Goal: Find specific page/section: Find specific page/section

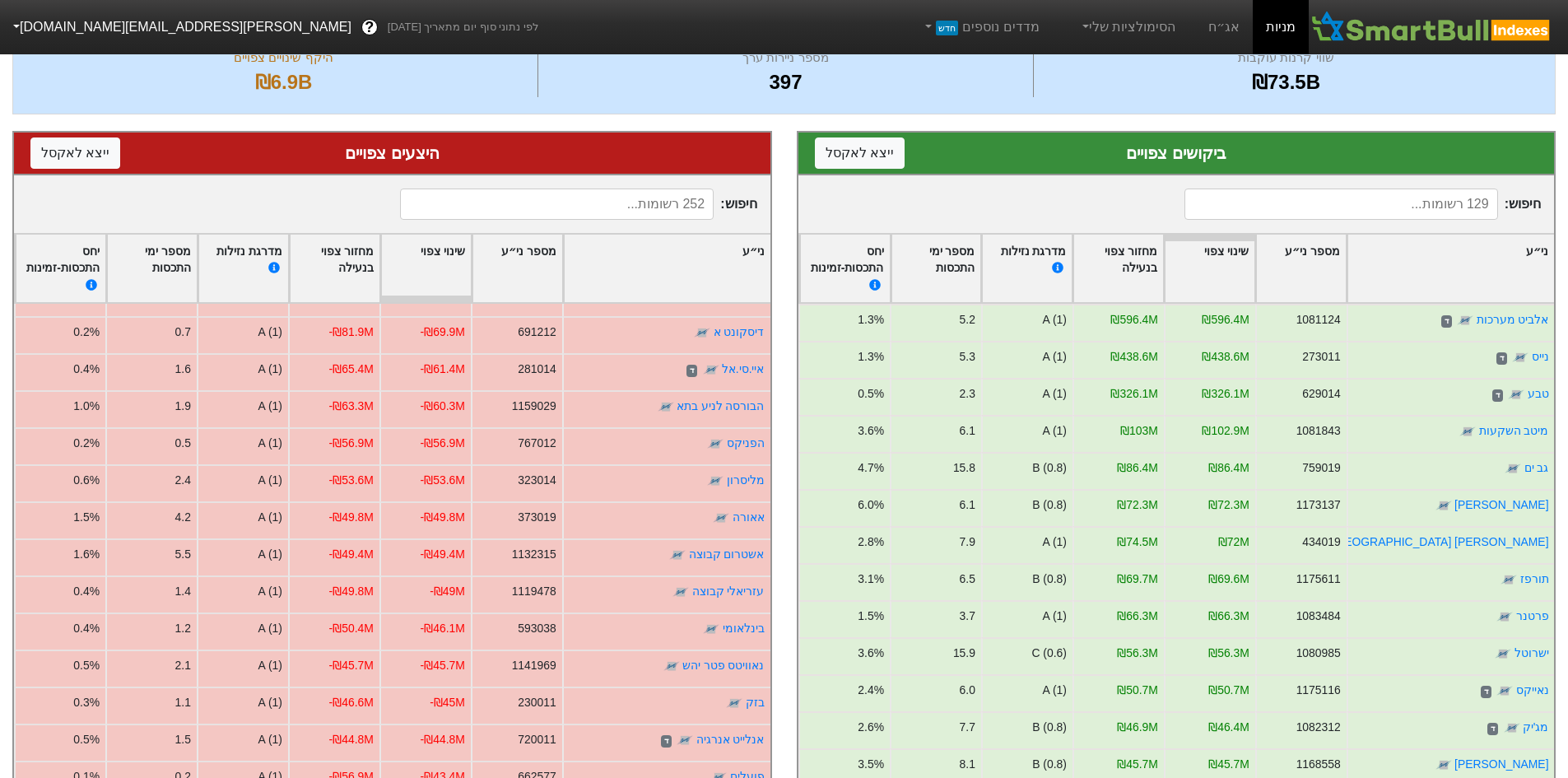
scroll to position [152, 0]
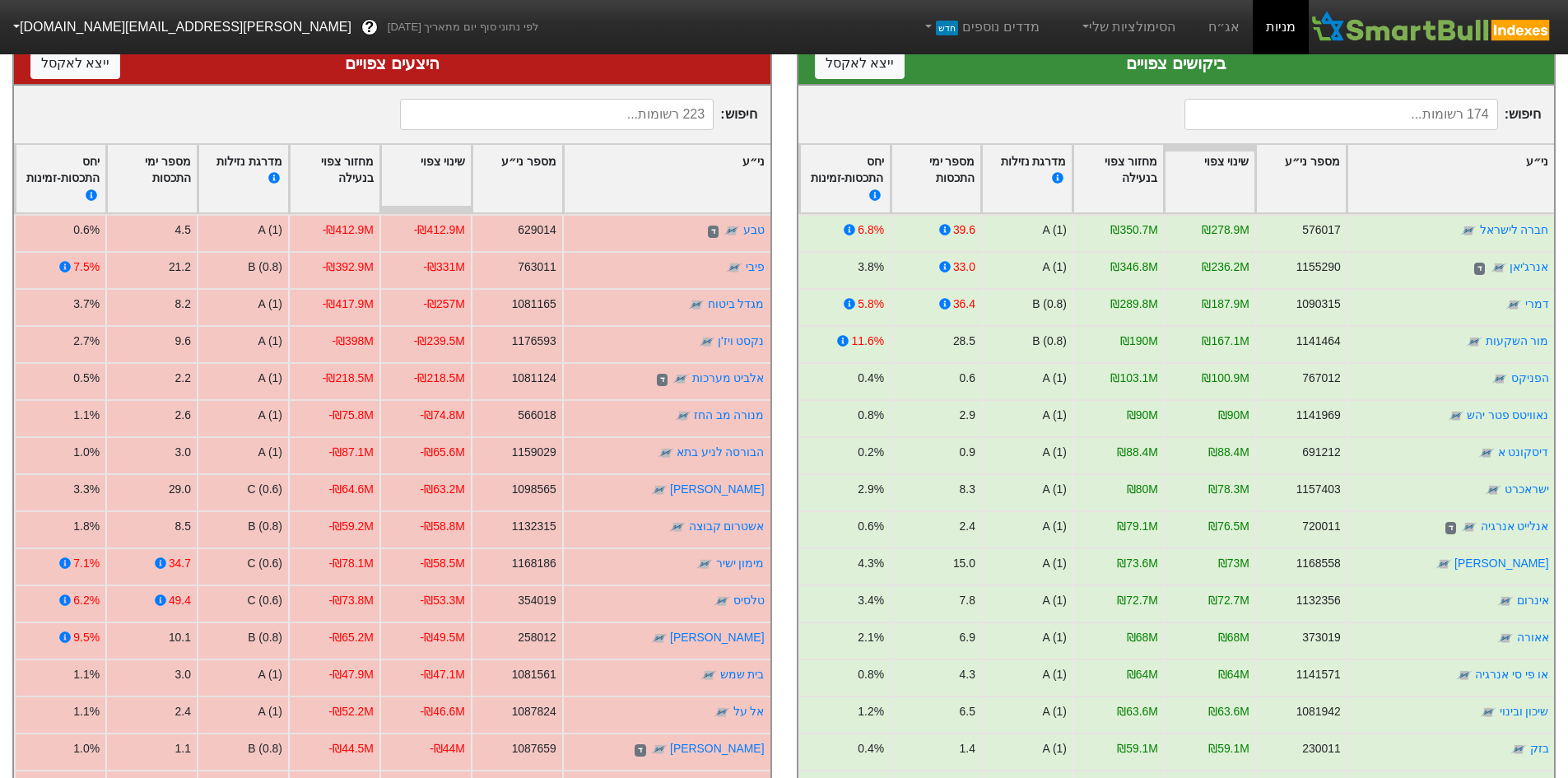
scroll to position [238, 0]
click at [647, 113] on input at bounding box center [556, 114] width 314 height 31
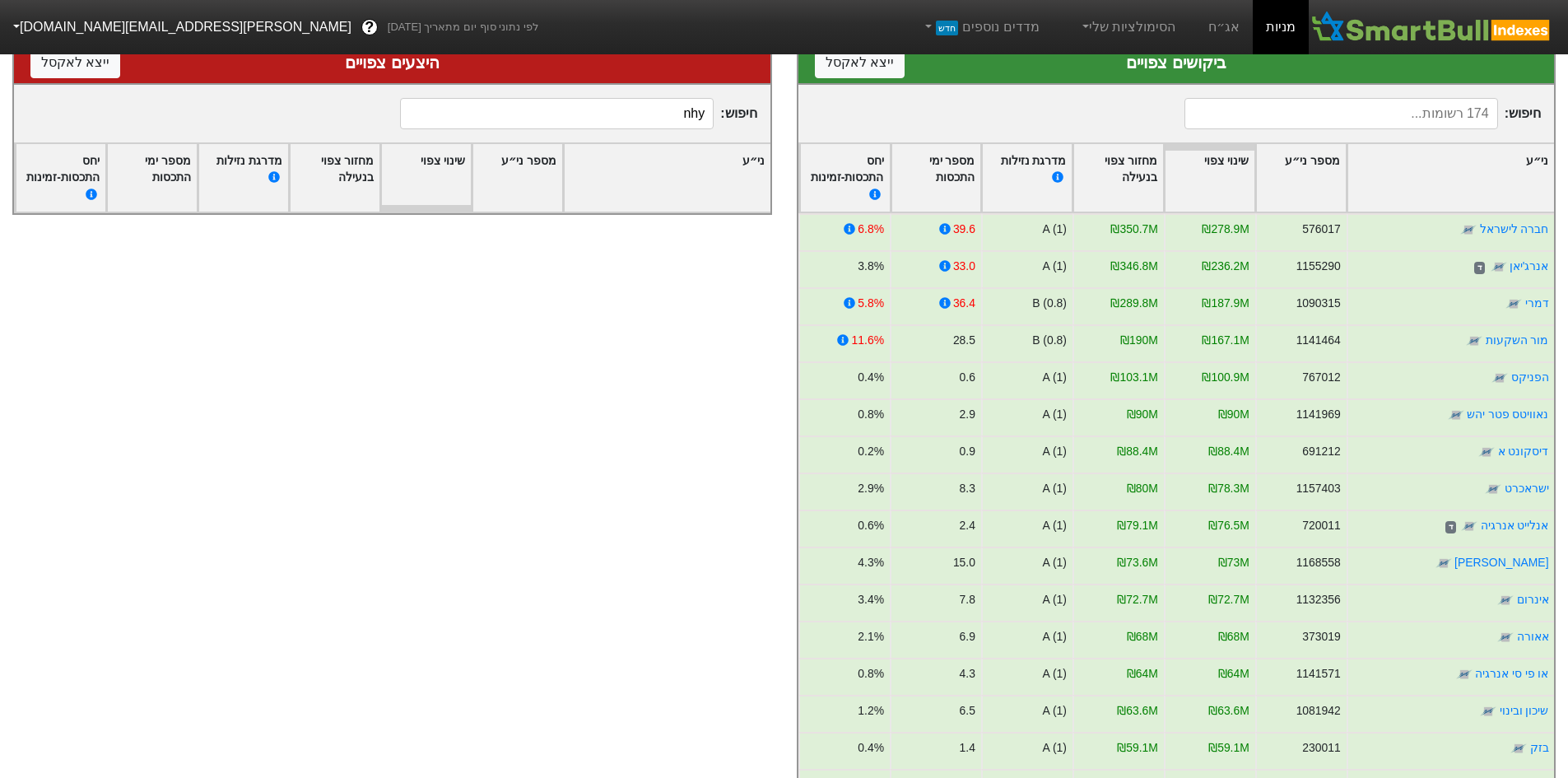
drag, startPoint x: 685, startPoint y: 115, endPoint x: 728, endPoint y: 123, distance: 43.7
click at [727, 123] on span "חיפוש : nhy" at bounding box center [578, 114] width 357 height 31
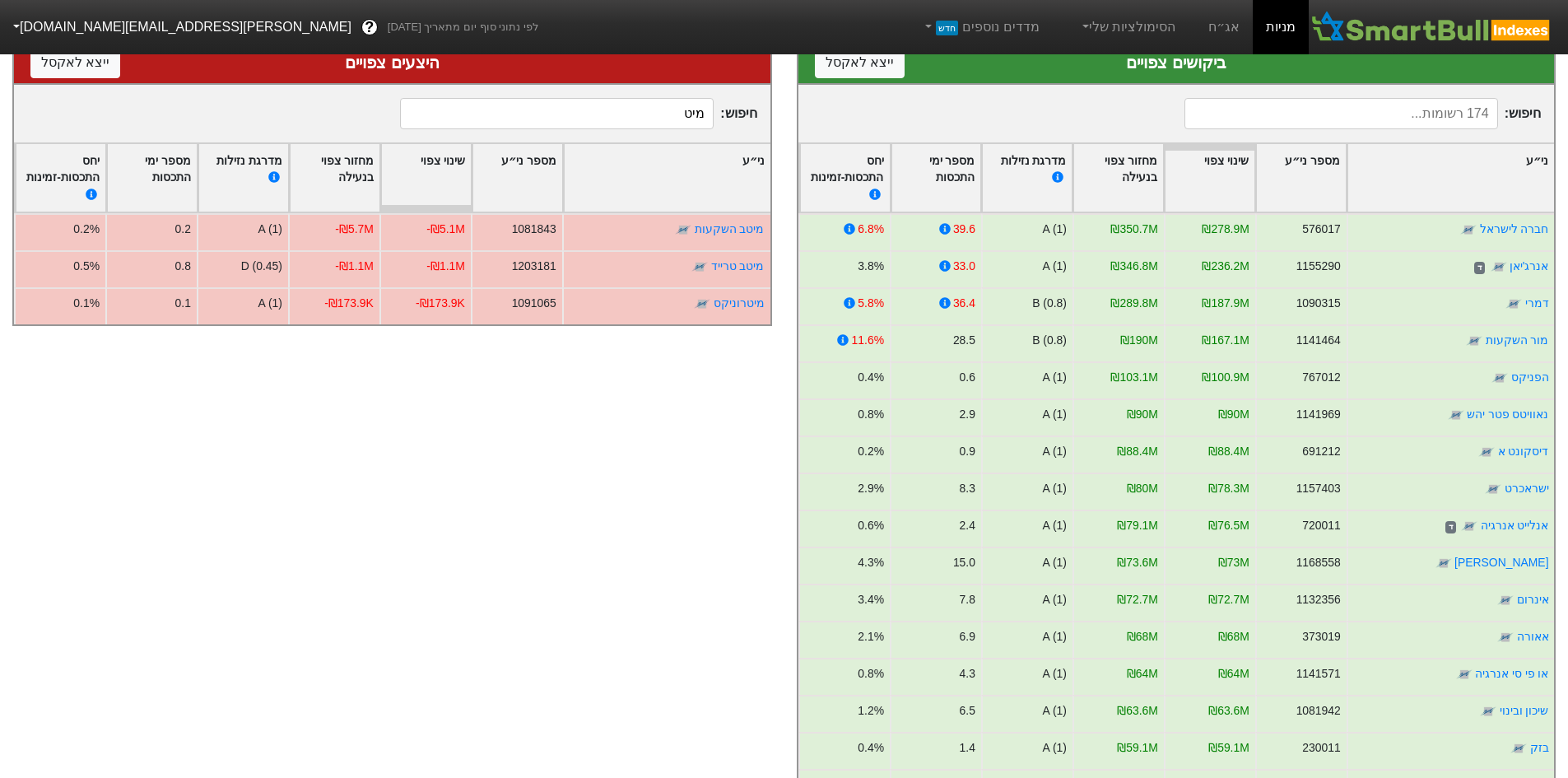
type input "מיטב"
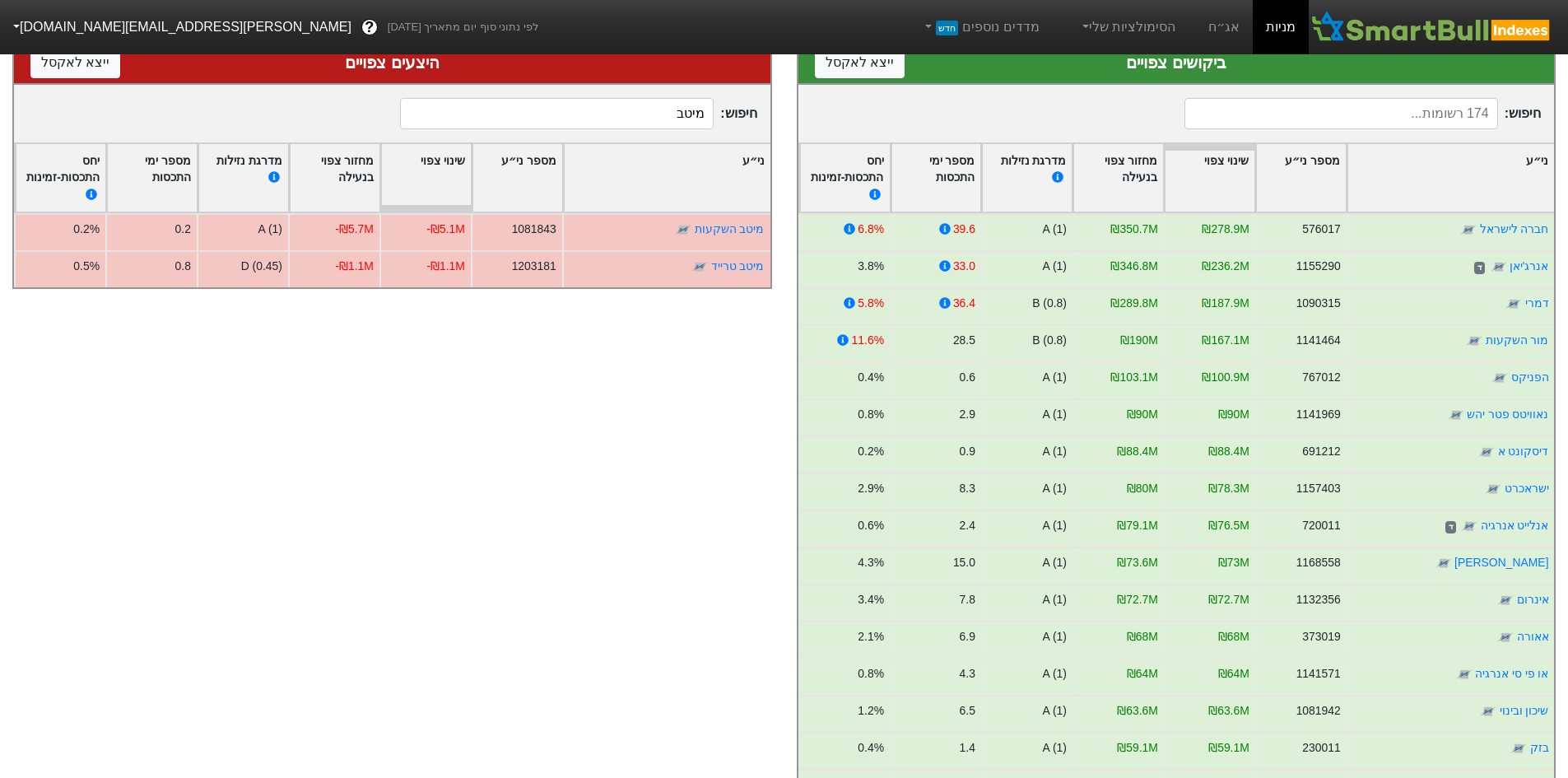
drag, startPoint x: 654, startPoint y: 110, endPoint x: 721, endPoint y: 115, distance: 67.2
click at [721, 115] on span "חיפוש : מיטב" at bounding box center [578, 114] width 357 height 31
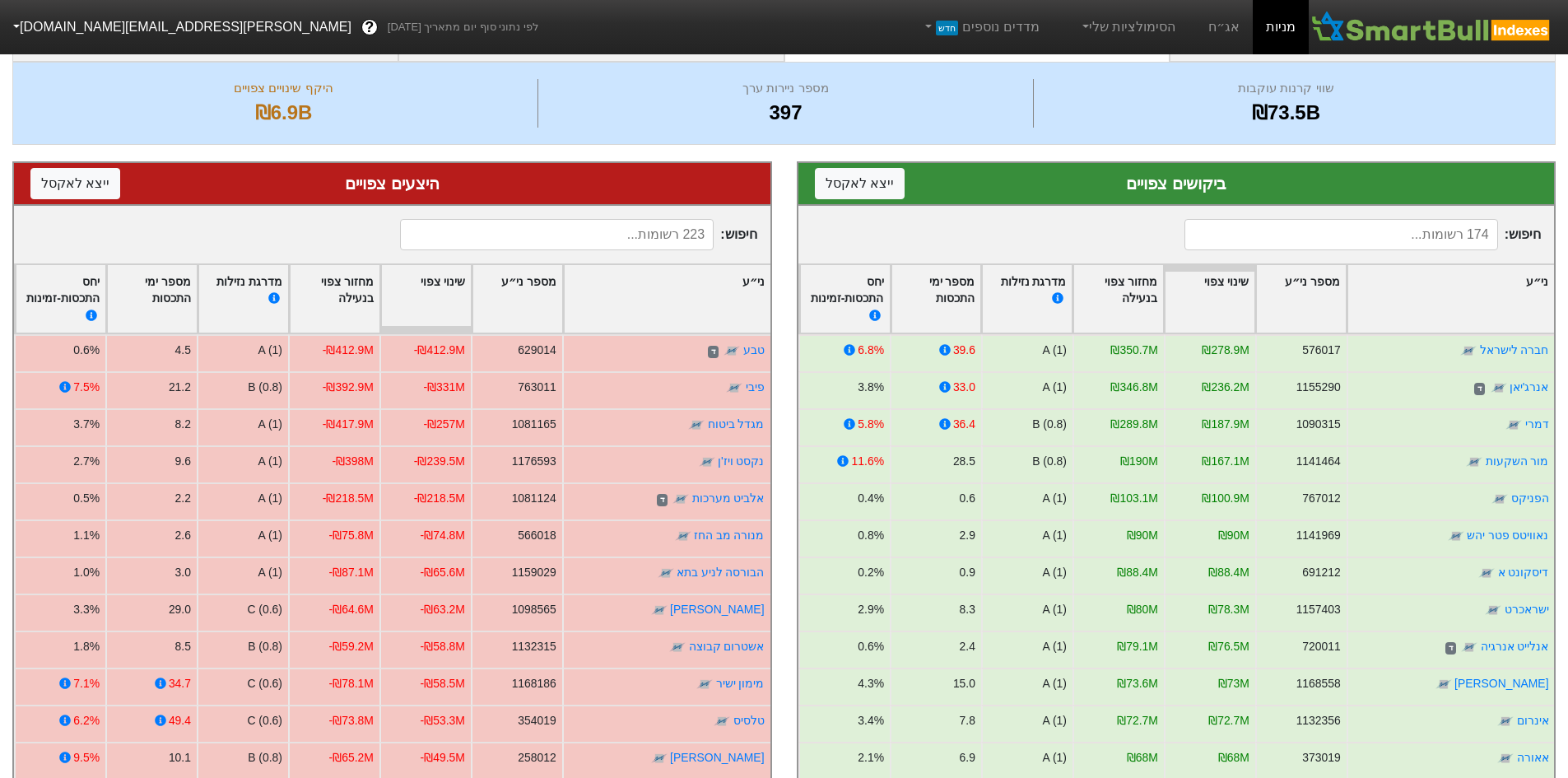
scroll to position [0, 0]
